Goal: Task Accomplishment & Management: Use online tool/utility

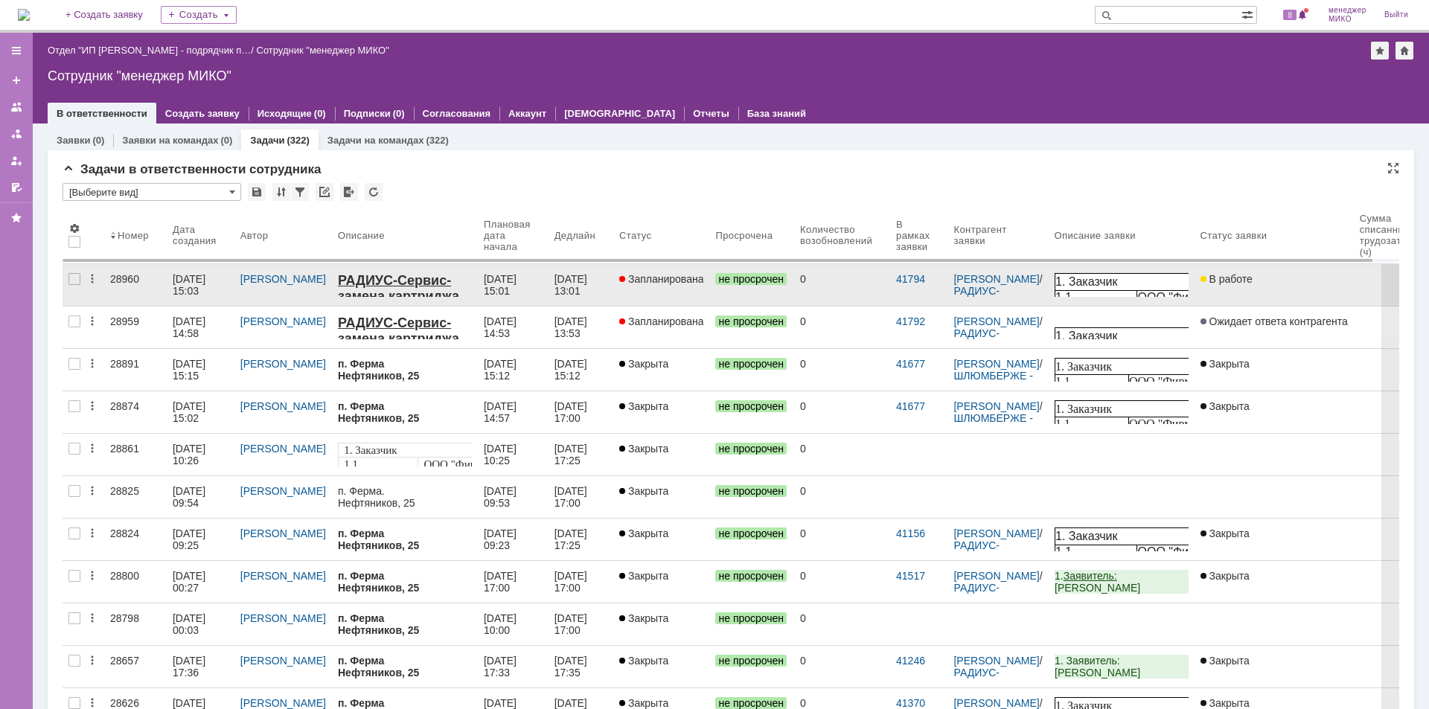
click at [124, 276] on div "28960" at bounding box center [135, 279] width 51 height 12
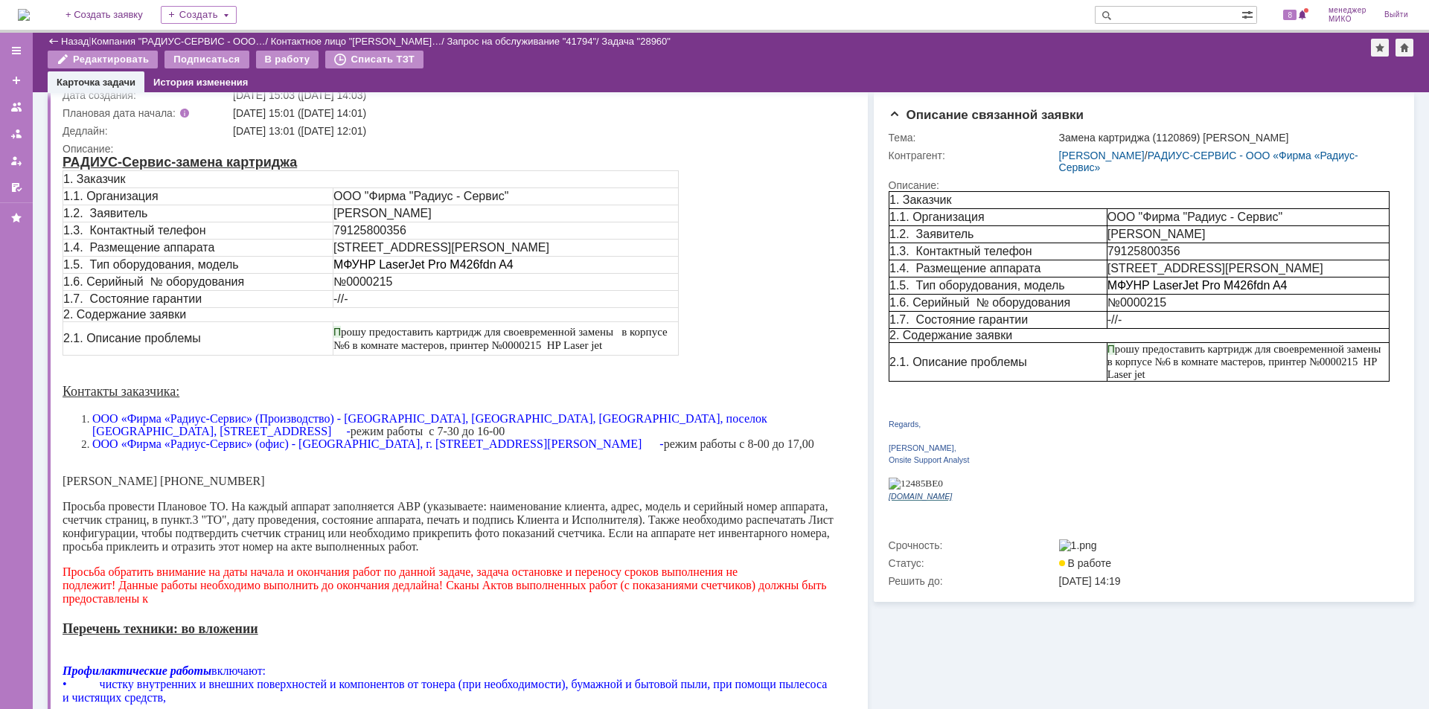
scroll to position [74, 0]
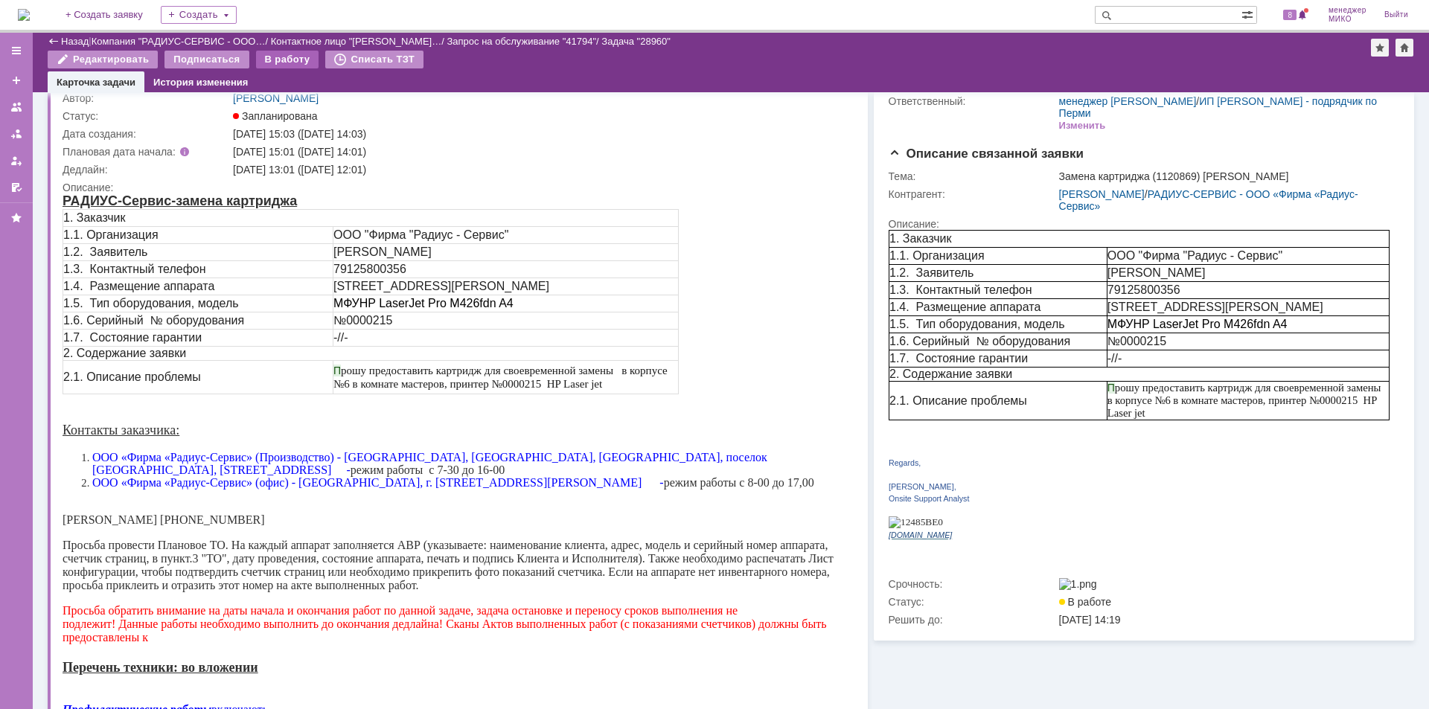
click at [274, 65] on div "В работу" at bounding box center [287, 60] width 63 height 18
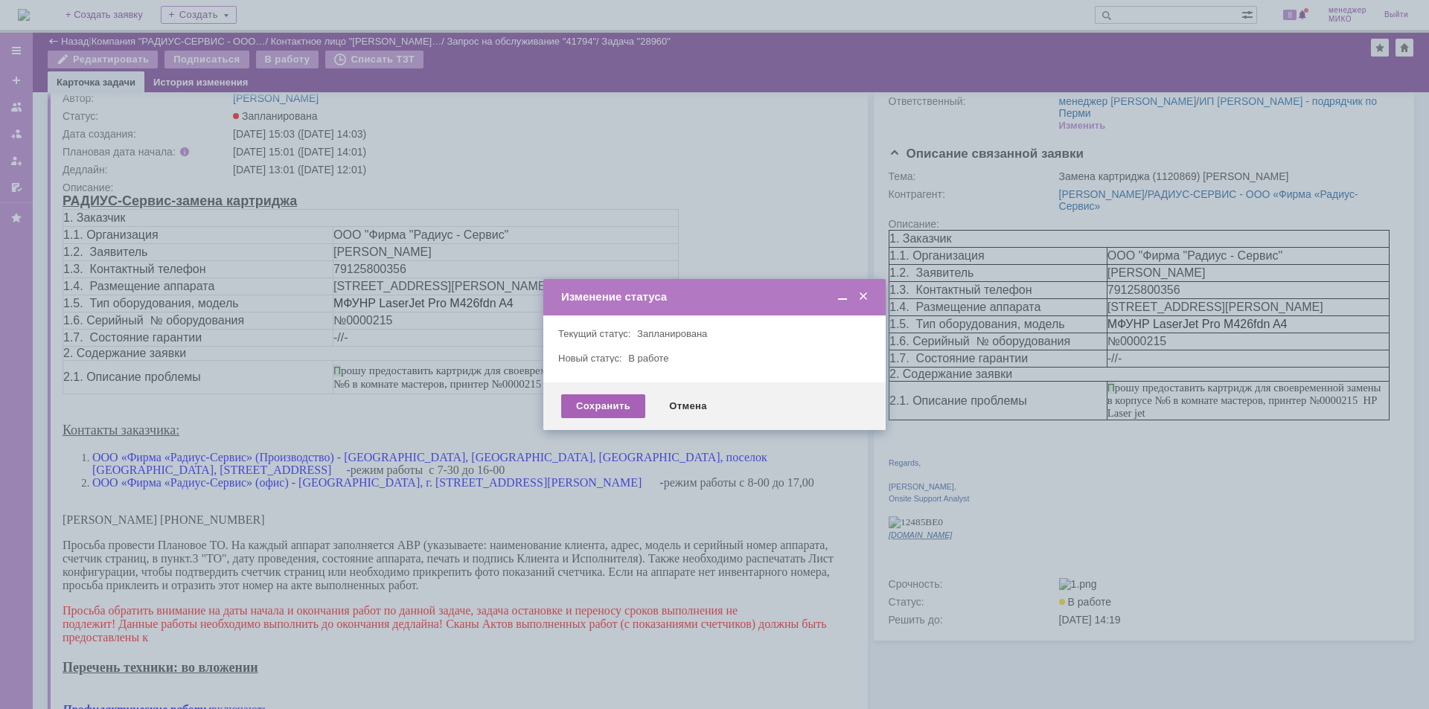
click at [598, 413] on div "Сохранить" at bounding box center [603, 406] width 84 height 24
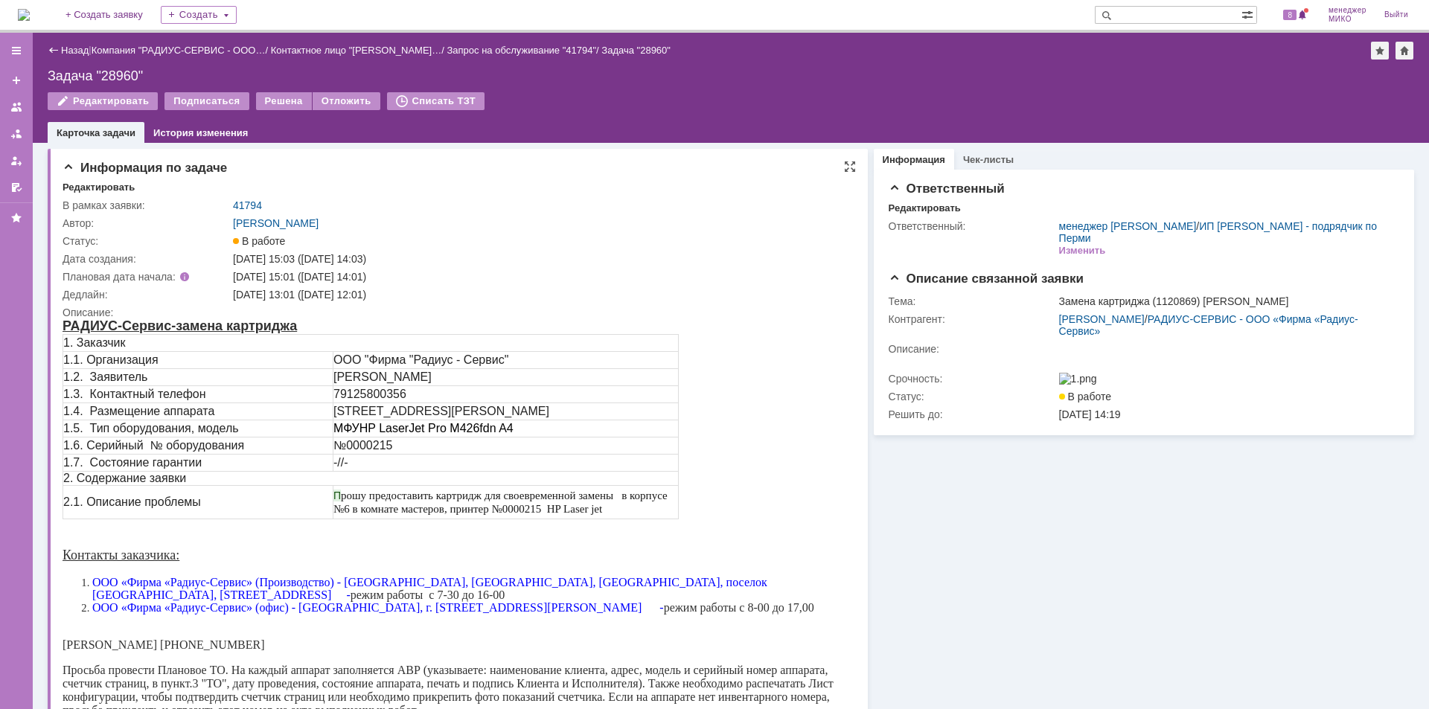
scroll to position [0, 0]
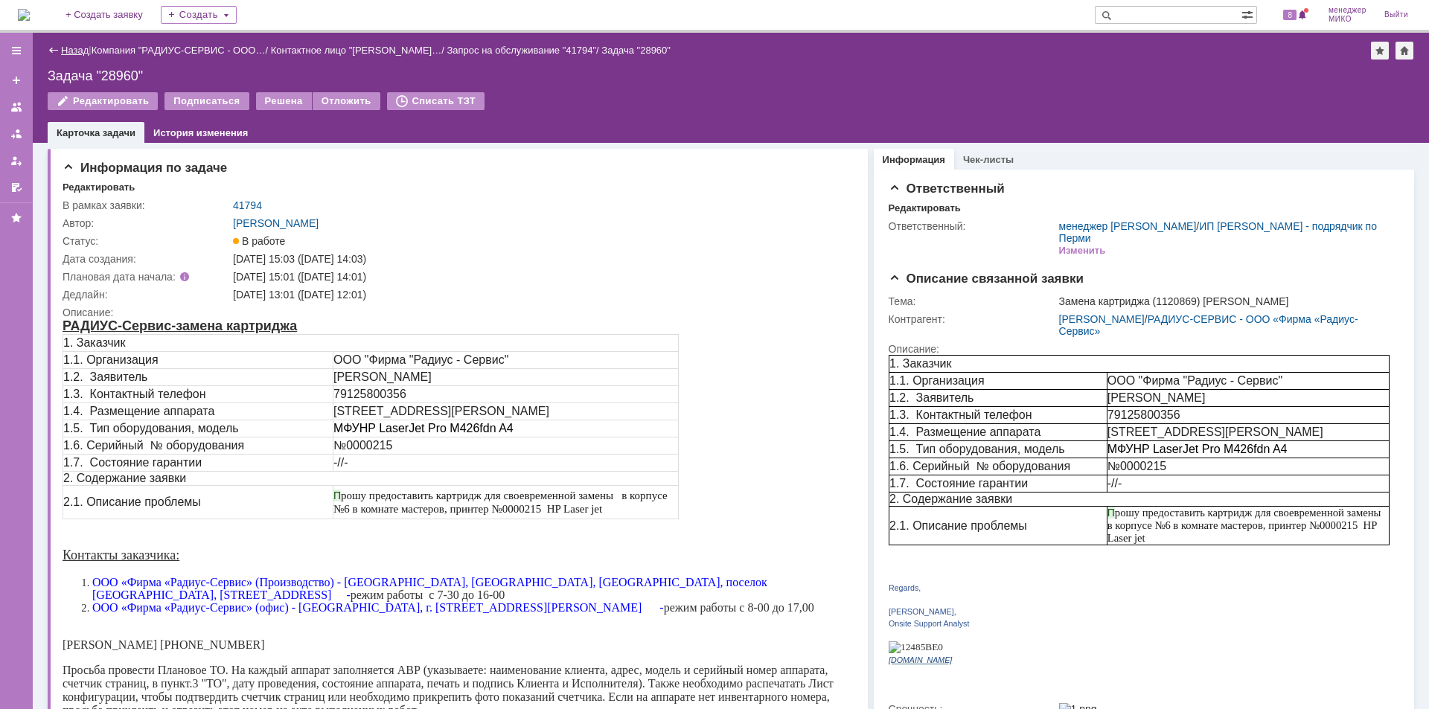
click at [77, 52] on link "Назад" at bounding box center [75, 50] width 28 height 11
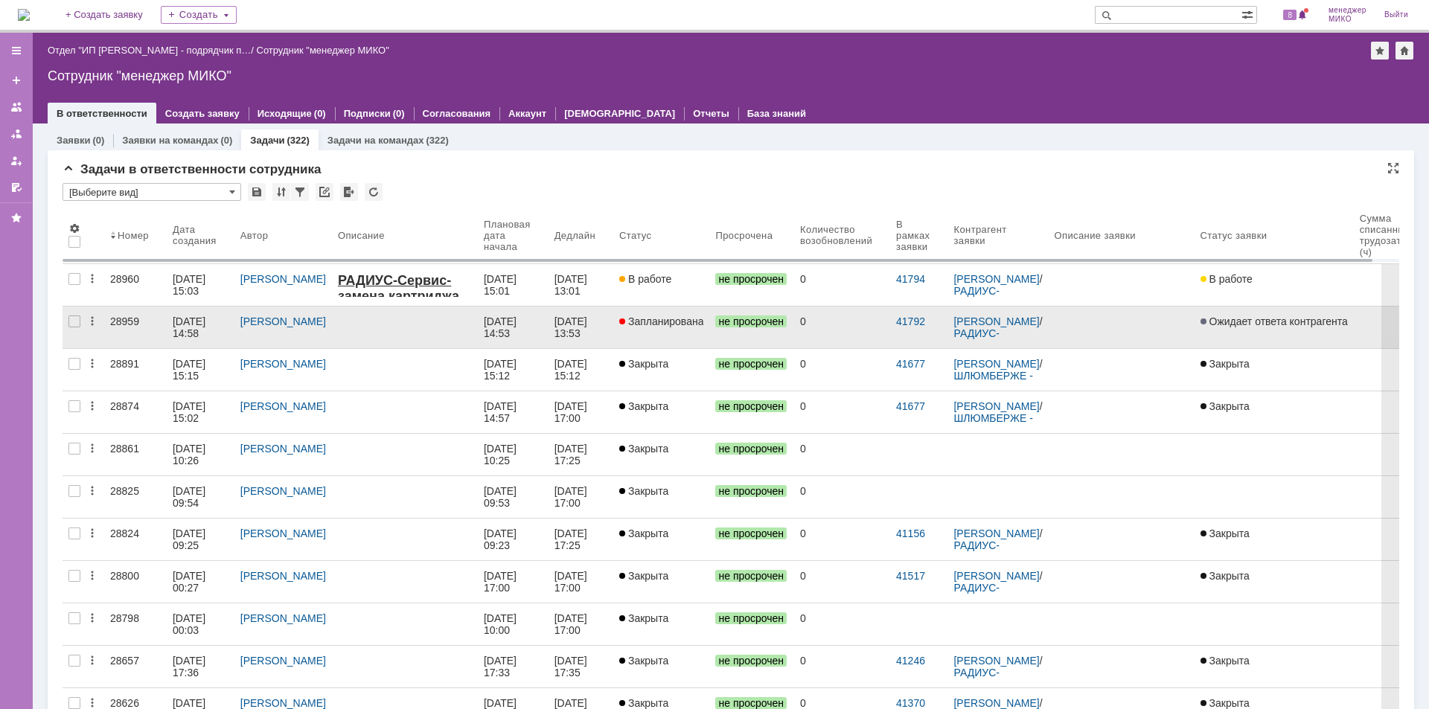
click at [115, 327] on div "28959" at bounding box center [135, 322] width 51 height 12
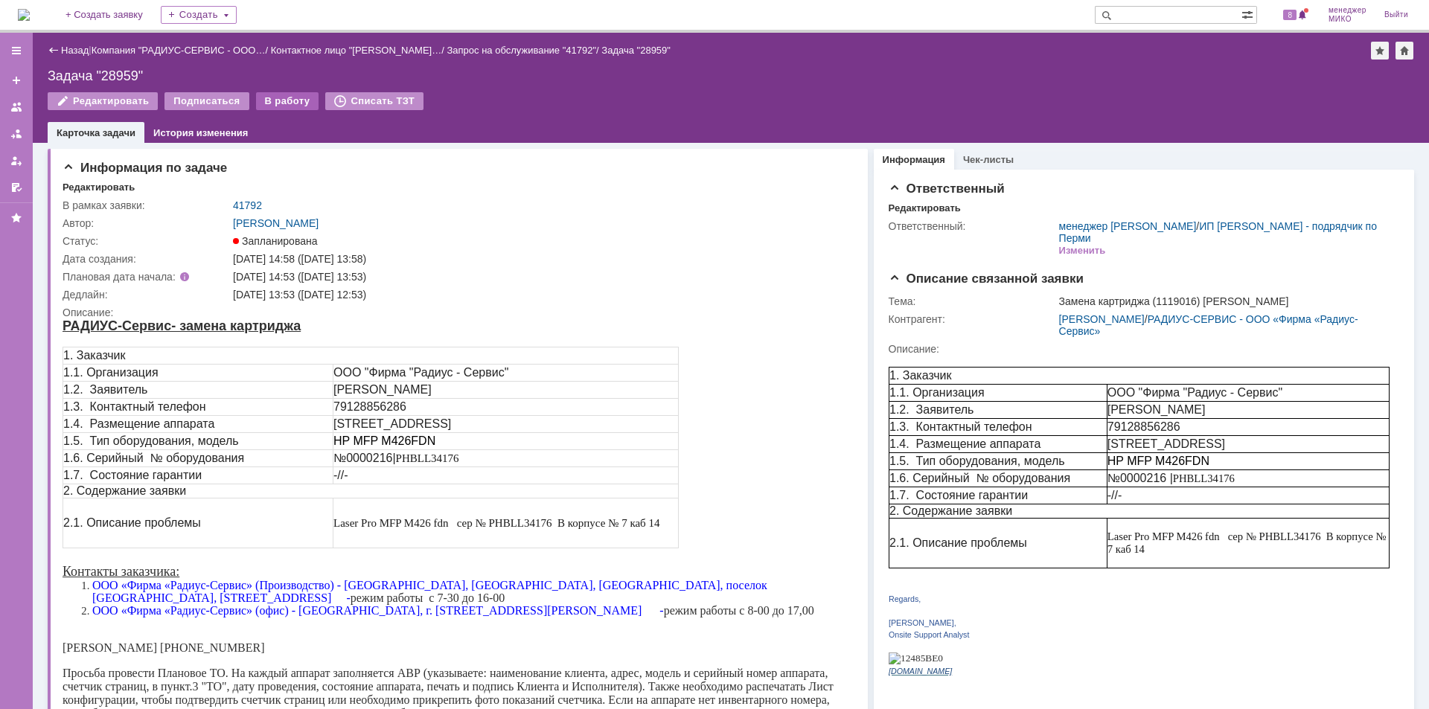
click at [277, 100] on div "В работу" at bounding box center [287, 101] width 63 height 18
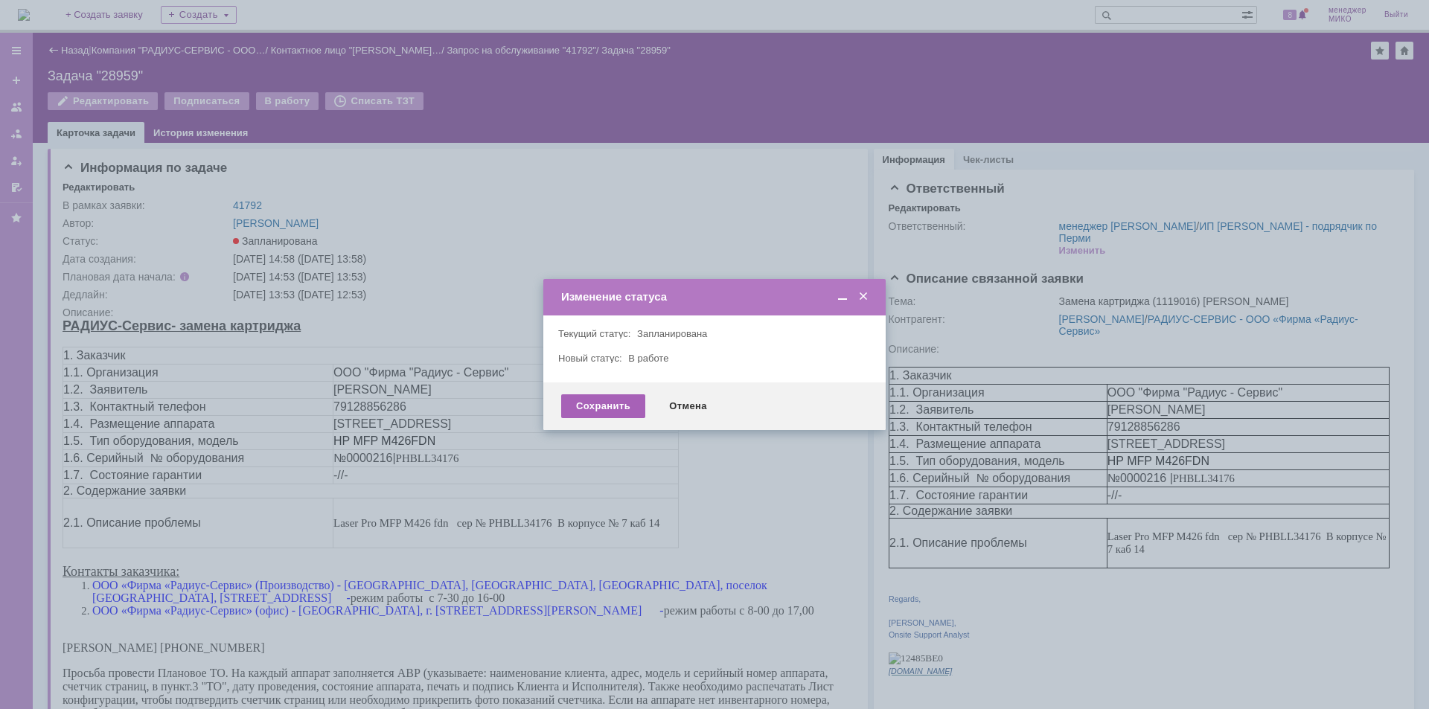
click at [618, 403] on div "Сохранить" at bounding box center [603, 406] width 84 height 24
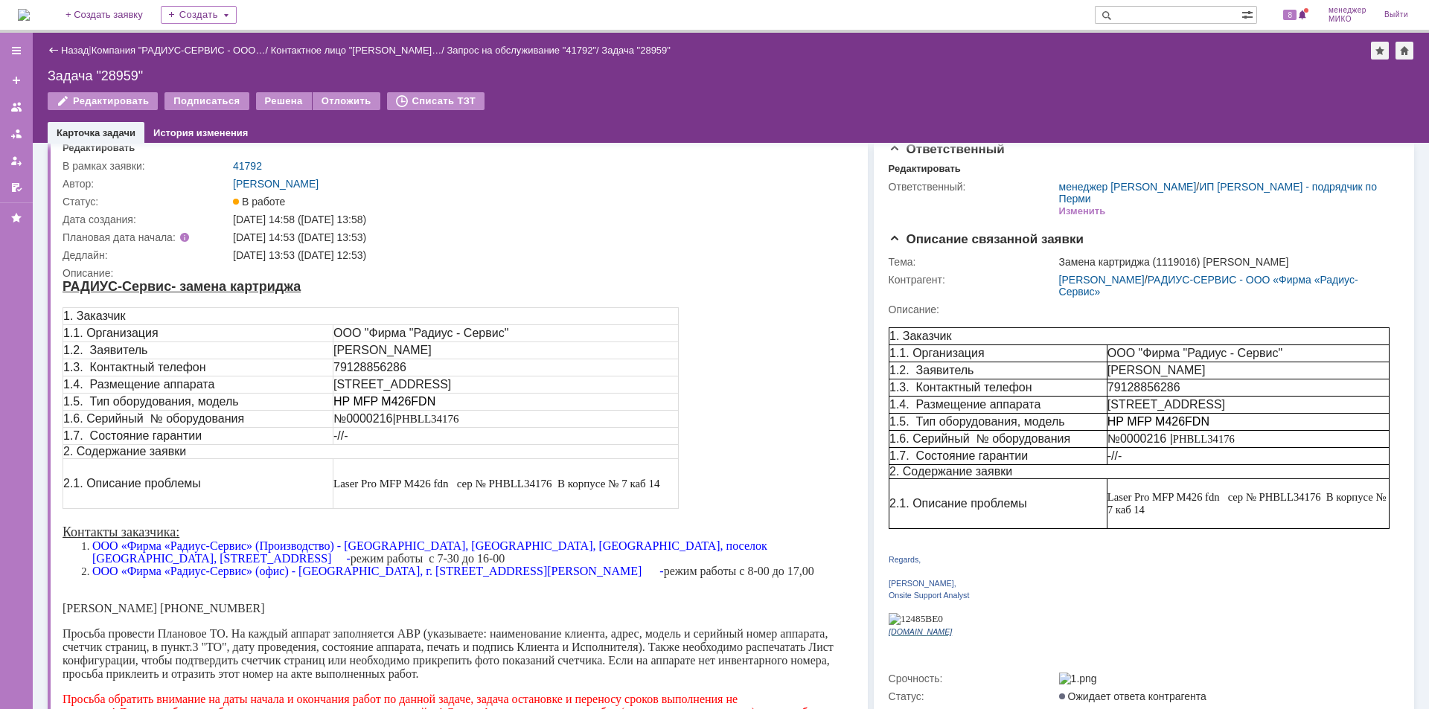
scroll to position [74, 0]
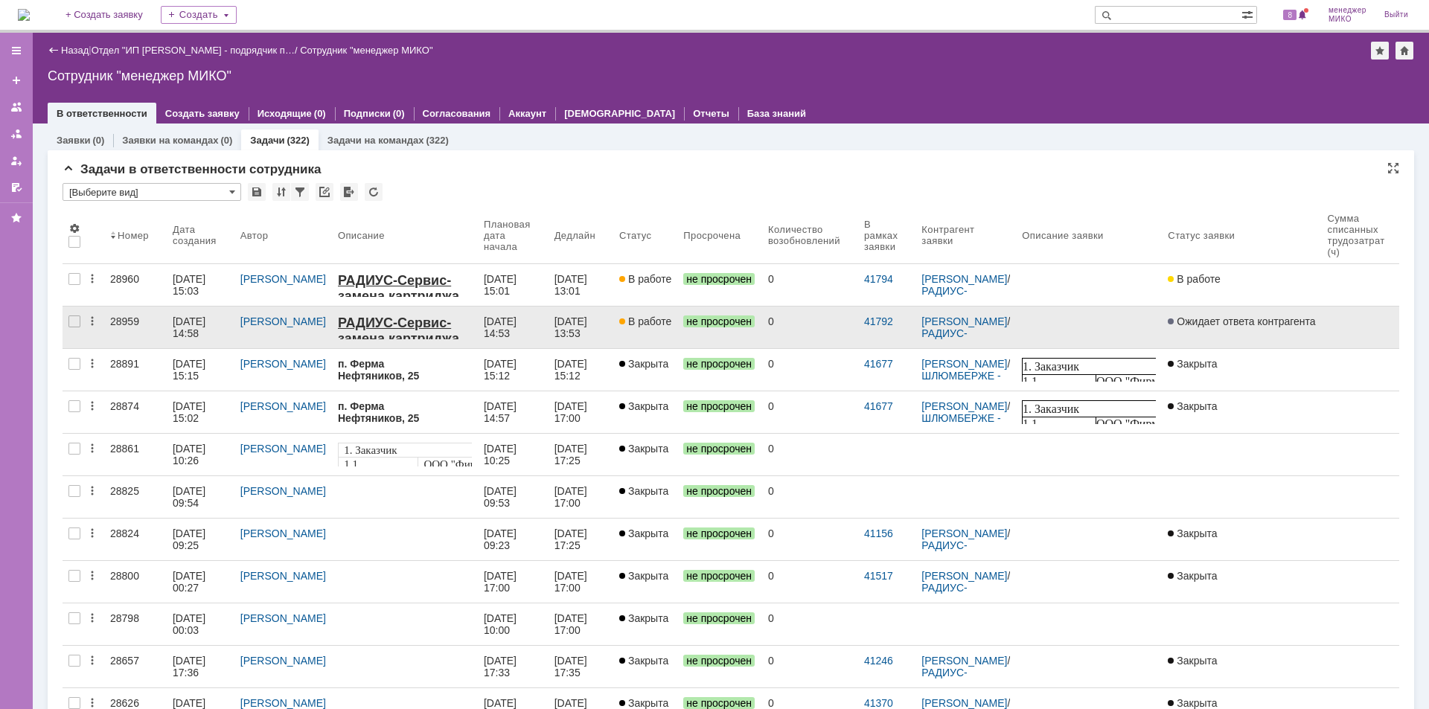
click at [129, 318] on div "28959" at bounding box center [135, 322] width 51 height 12
